Goal: Task Accomplishment & Management: Use online tool/utility

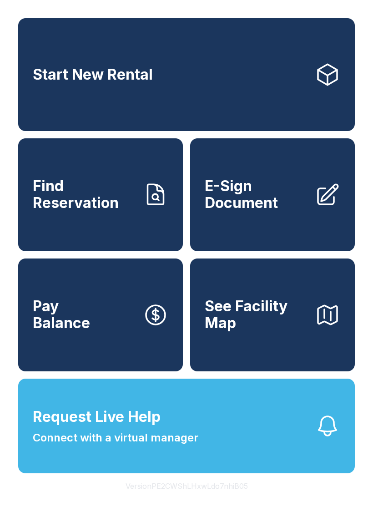
click at [122, 371] on link "Pay Balance" at bounding box center [100, 314] width 165 height 113
click at [277, 207] on span "E-Sign Document" at bounding box center [256, 194] width 103 height 33
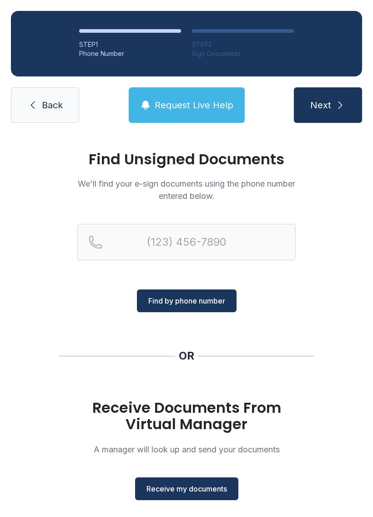
click at [204, 485] on span "Receive my documents" at bounding box center [186, 488] width 81 height 11
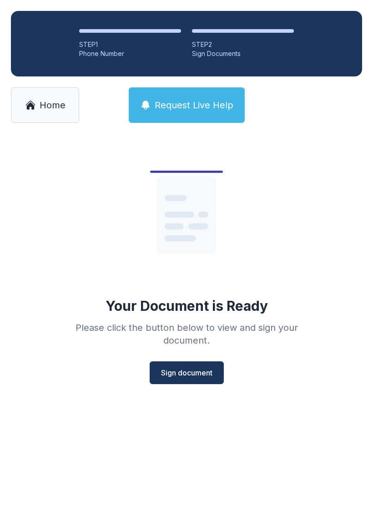
click at [184, 369] on span "Sign document" at bounding box center [186, 372] width 51 height 11
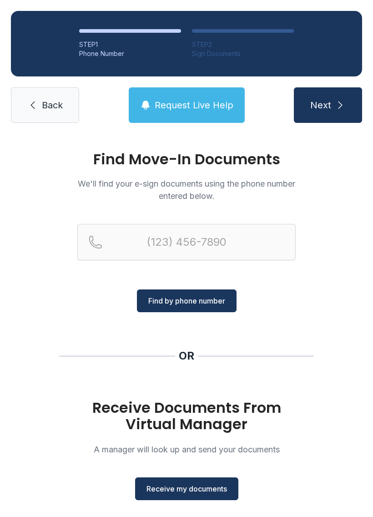
scroll to position [11, 0]
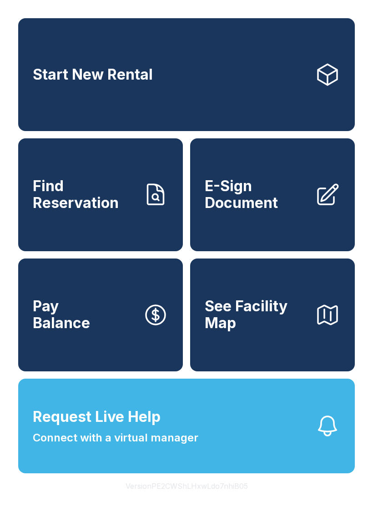
scroll to position [11, 0]
